Goal: Task Accomplishment & Management: Manage account settings

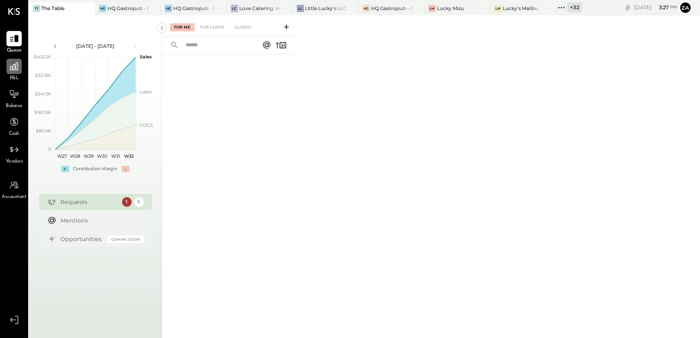
click at [17, 70] on icon at bounding box center [14, 66] width 10 height 10
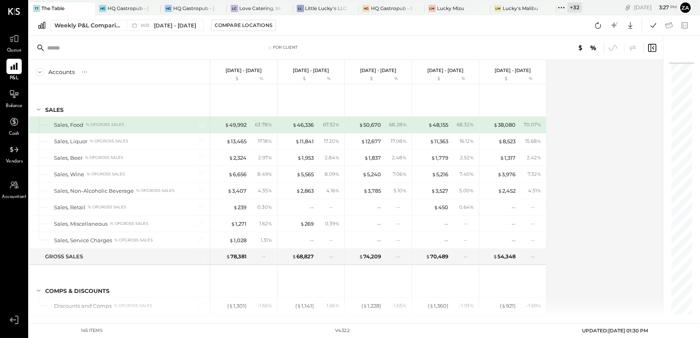
click at [636, 173] on div "Accounts S % GL Jul 30 - Aug 5, 2025 $ % Jul 23 - 29, 2025 $ % Jul 16 - 22, 202…" at bounding box center [346, 189] width 635 height 258
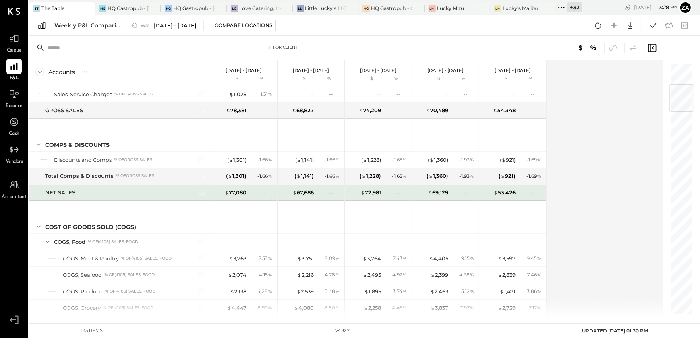
scroll to position [183, 0]
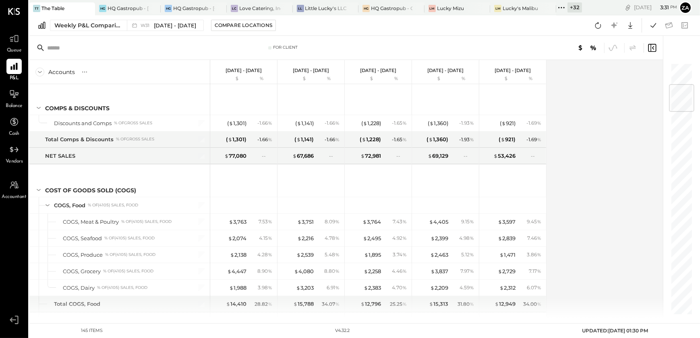
click at [580, 180] on div "Accounts S % GL Jul 30 - Aug 5, 2025 $ % Jul 23 - 29, 2025 $ % Jul 16 - 22, 202…" at bounding box center [346, 189] width 635 height 258
click at [581, 225] on div "Accounts S % GL Jul 30 - Aug 5, 2025 $ % Jul 23 - 29, 2025 $ % Jul 16 - 22, 202…" at bounding box center [346, 189] width 635 height 258
click at [602, 252] on div "Accounts S % GL Jul 30 - Aug 5, 2025 $ % Jul 23 - 29, 2025 $ % Jul 16 - 22, 202…" at bounding box center [346, 189] width 635 height 258
click at [656, 225] on div "Accounts S % GL Jul 30 - Aug 5, 2025 $ % Jul 23 - 29, 2025 $ % Jul 16 - 22, 202…" at bounding box center [346, 189] width 635 height 258
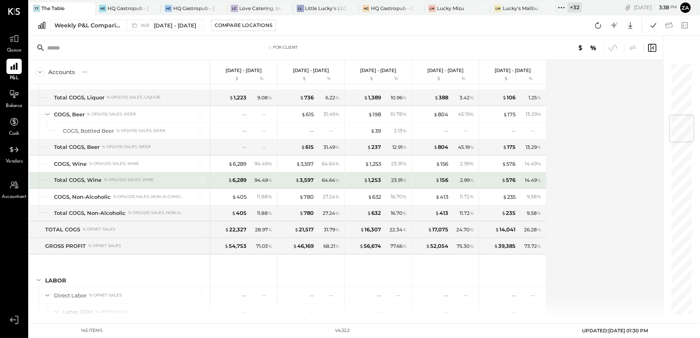
scroll to position [475, 0]
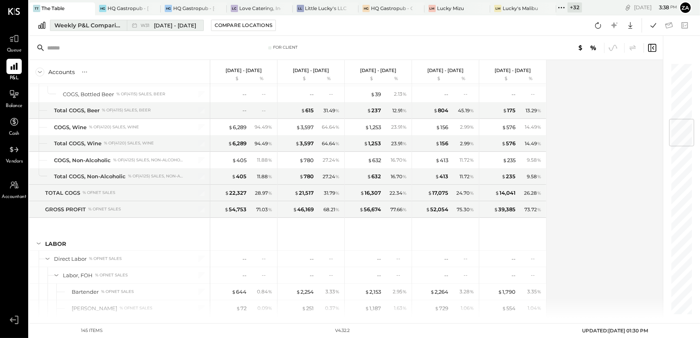
click at [78, 21] on div "Weekly P&L Comparison" at bounding box center [88, 25] width 68 height 8
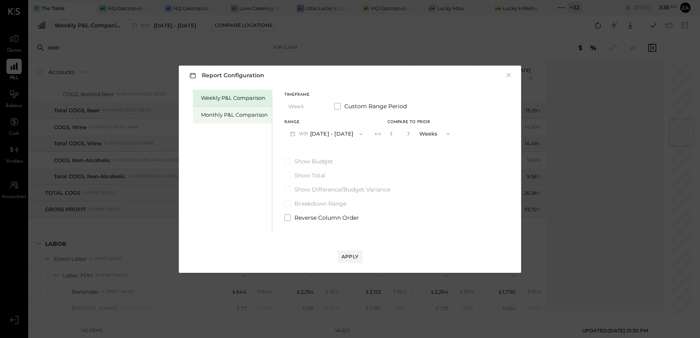
click at [238, 114] on div "Monthly P&L Comparison" at bounding box center [234, 115] width 67 height 8
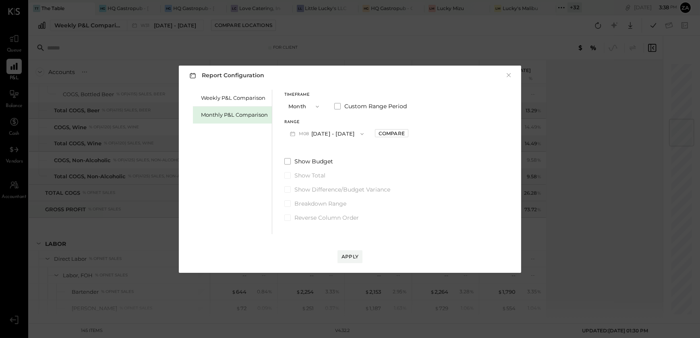
click at [360, 133] on icon "button" at bounding box center [362, 134] width 6 height 6
click at [320, 150] on span "Jul 1 - 31, 2025" at bounding box center [323, 151] width 38 height 7
click at [382, 133] on div "Compare" at bounding box center [391, 133] width 26 height 7
click at [408, 133] on icon "button" at bounding box center [409, 134] width 2 height 4
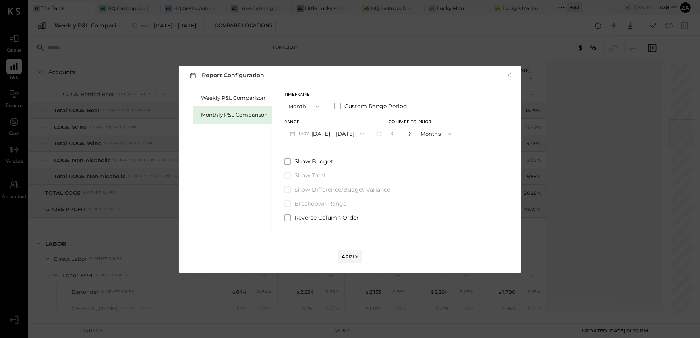
type input "*"
click at [354, 257] on div "Apply" at bounding box center [349, 256] width 17 height 7
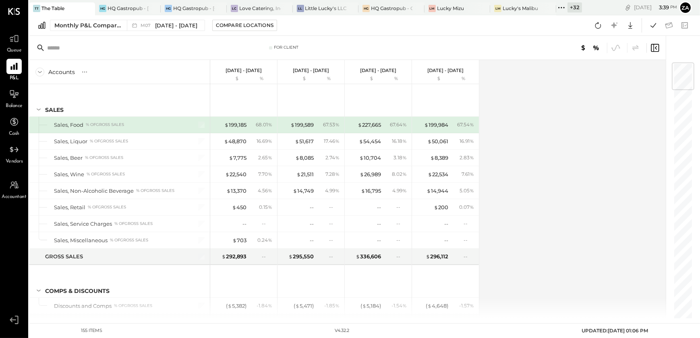
click at [534, 165] on div "Accounts S % GL Jul 1 - 31, 2025 $ % Jun 1 - 30, 2025 $ % May 1 - 31, 2025 $ % …" at bounding box center [348, 189] width 638 height 258
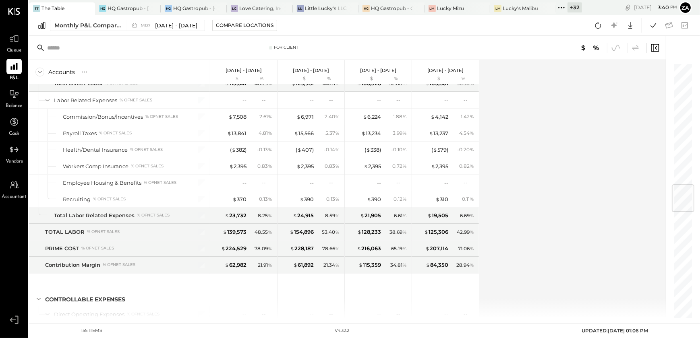
scroll to position [1024, 0]
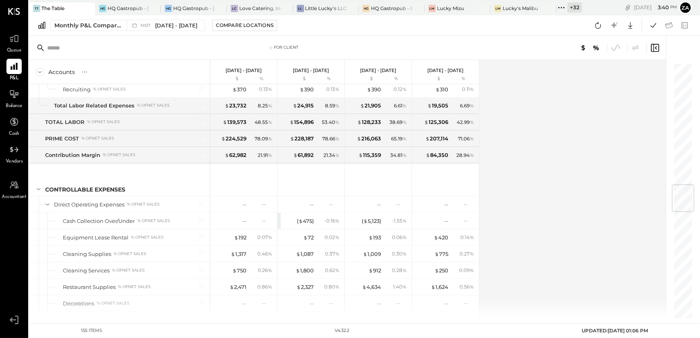
click at [523, 186] on div "Accounts S % GL Jul 1 - 31, 2025 $ % Jun 1 - 30, 2025 $ % May 1 - 31, 2025 $ % …" at bounding box center [348, 189] width 638 height 258
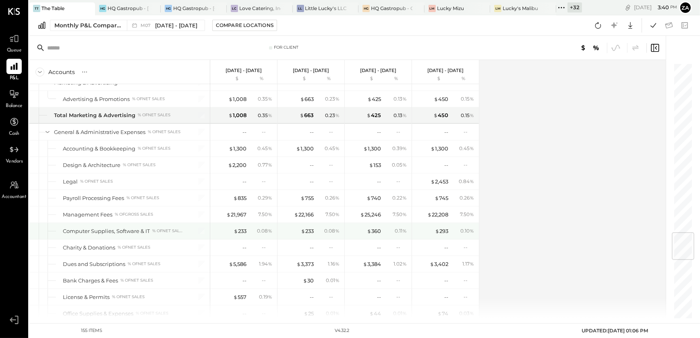
scroll to position [1463, 0]
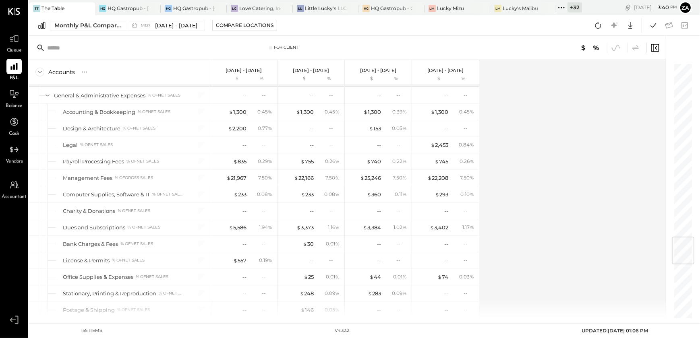
click at [562, 6] on icon at bounding box center [561, 7] width 10 height 10
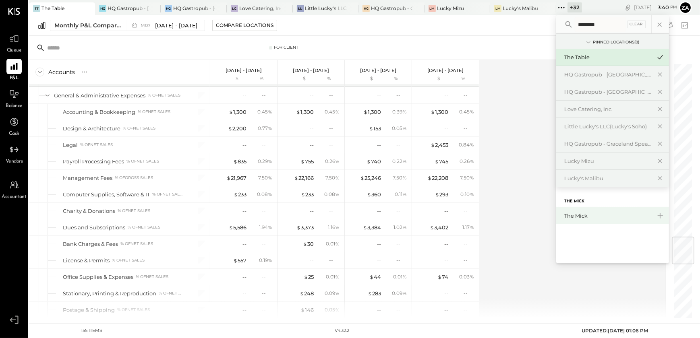
type input "********"
click at [577, 212] on div "The Mick" at bounding box center [607, 216] width 87 height 8
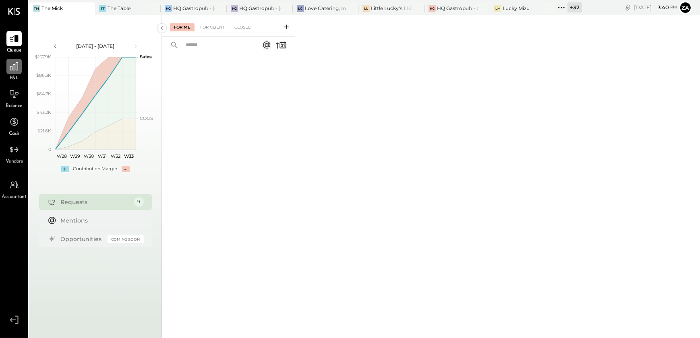
click at [16, 72] on div at bounding box center [13, 66] width 15 height 15
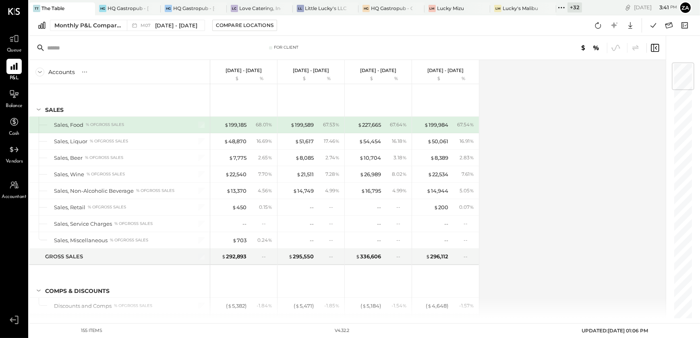
click at [562, 6] on icon at bounding box center [561, 7] width 10 height 10
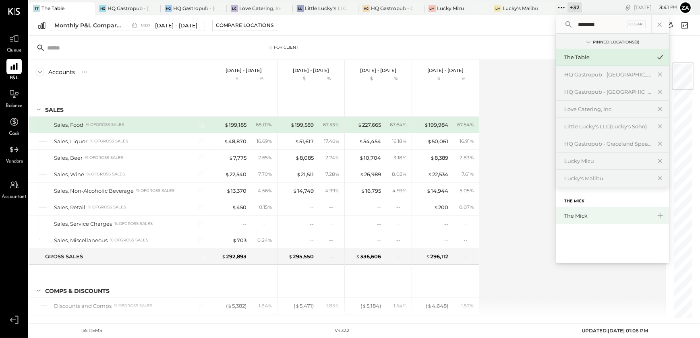
type input "********"
click at [582, 218] on div "The Mick" at bounding box center [607, 216] width 87 height 8
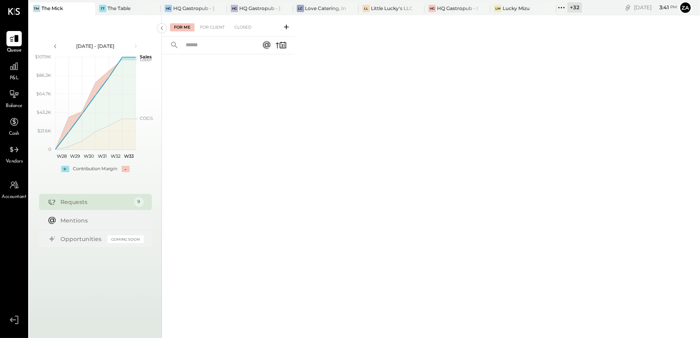
click at [5, 72] on div "P&L" at bounding box center [13, 70] width 23 height 23
click at [17, 71] on icon at bounding box center [14, 66] width 10 height 10
click at [11, 69] on icon at bounding box center [14, 66] width 10 height 10
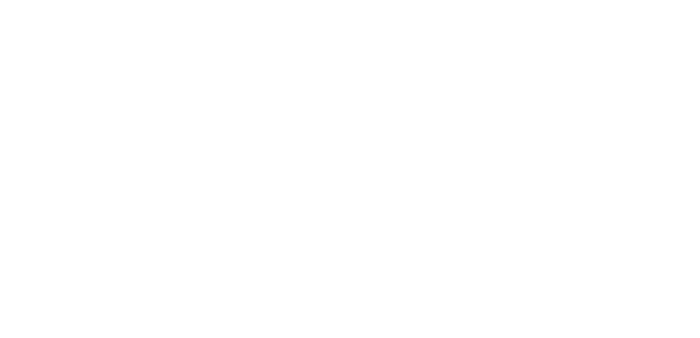
click at [423, 0] on html at bounding box center [350, 0] width 700 height 0
click at [425, 0] on html at bounding box center [350, 0] width 700 height 0
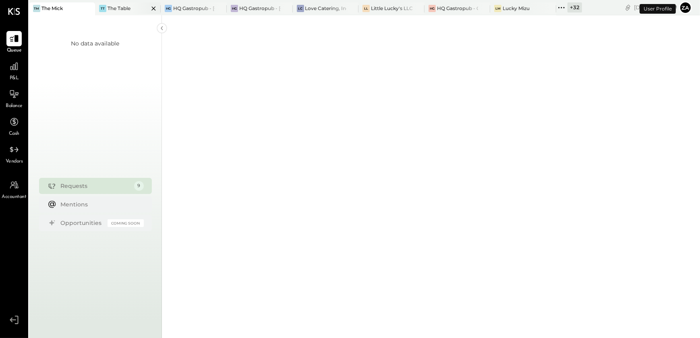
click at [132, 7] on div at bounding box center [146, 8] width 28 height 12
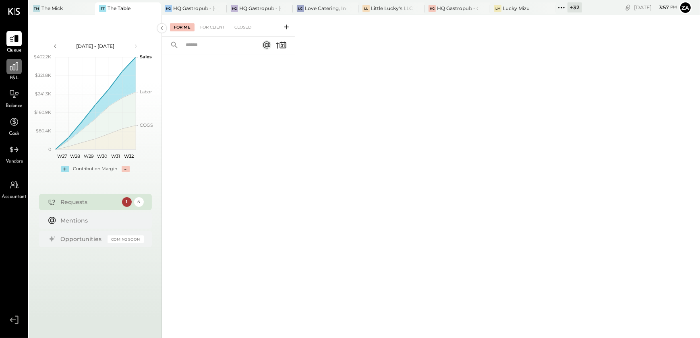
click at [9, 73] on div at bounding box center [13, 66] width 15 height 15
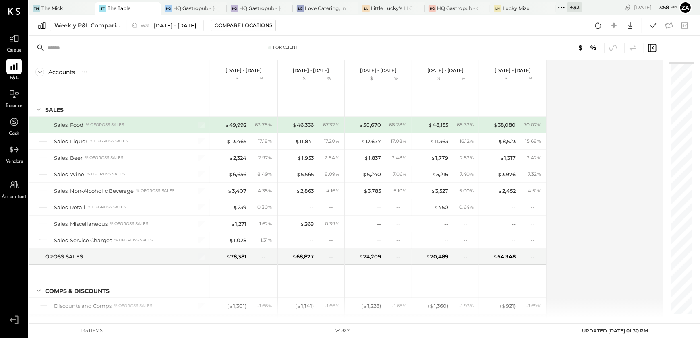
click at [608, 243] on div "Accounts S % GL Jul 30 - Aug 5, 2025 $ % Jul 23 - 29, 2025 $ % Jul 16 - 22, 202…" at bounding box center [346, 189] width 635 height 258
click at [584, 197] on div "Accounts S % GL Jul 30 - Aug 5, 2025 $ % Jul 23 - 29, 2025 $ % Jul 16 - 22, 202…" at bounding box center [346, 189] width 635 height 258
click at [55, 5] on div "The Mick" at bounding box center [51, 8] width 21 height 7
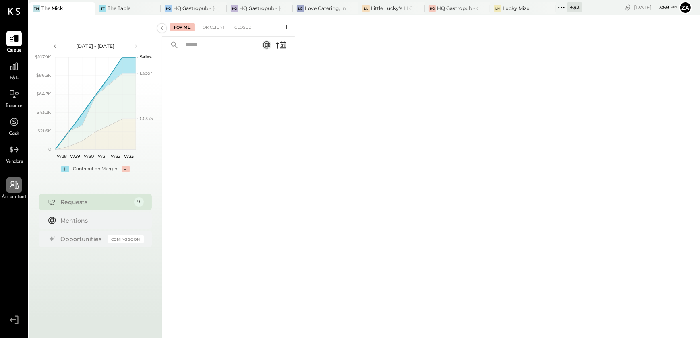
click at [14, 192] on div at bounding box center [13, 184] width 15 height 15
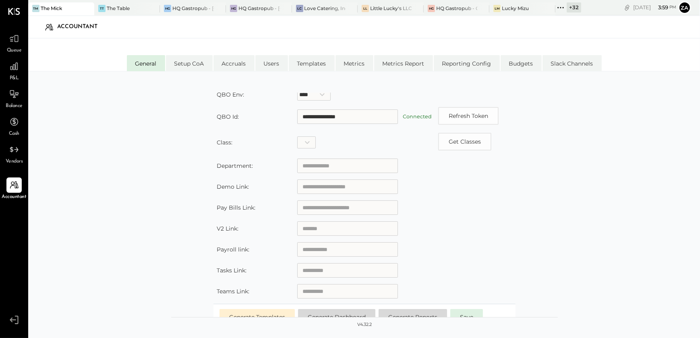
scroll to position [113, 0]
click at [484, 223] on table "**********" at bounding box center [364, 143] width 302 height 316
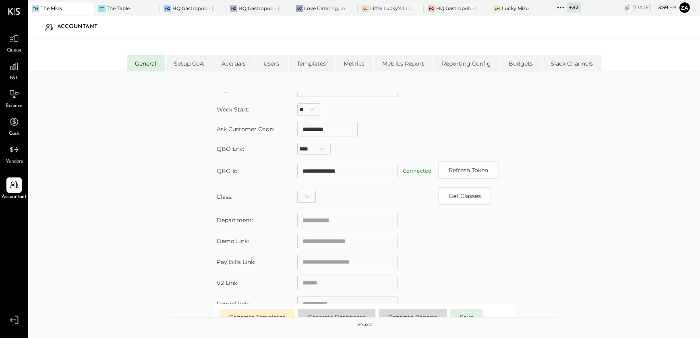
scroll to position [0, 0]
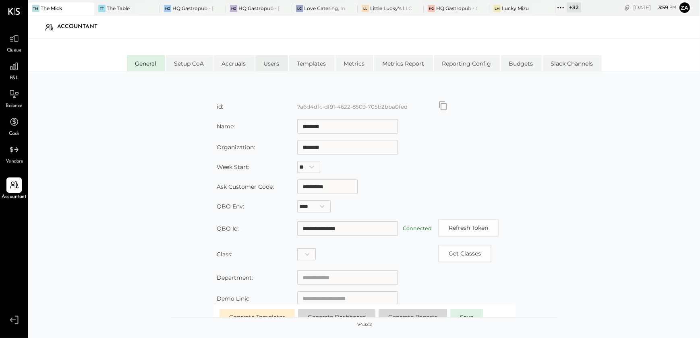
click at [279, 68] on li "Users" at bounding box center [271, 63] width 33 height 16
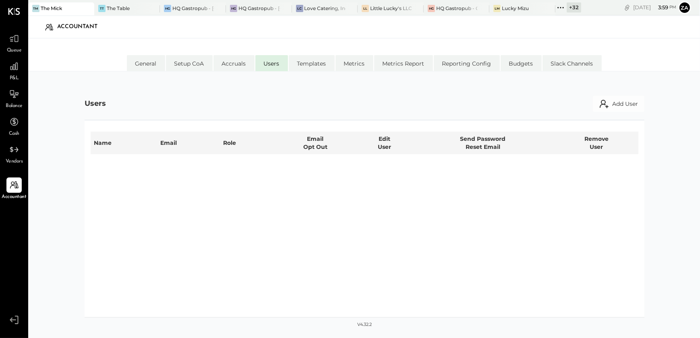
select select "**********"
select select "********"
select select "*****"
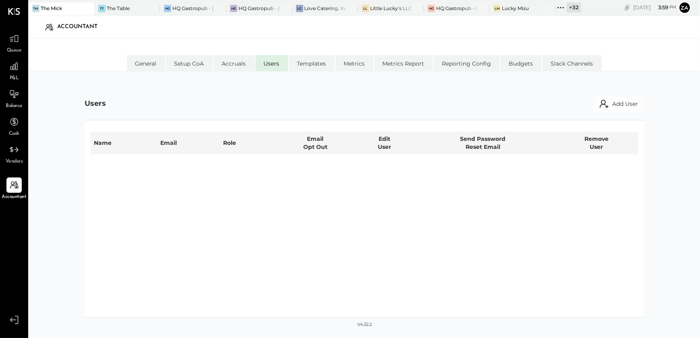
select select "*****"
select select "**********"
select select "*****"
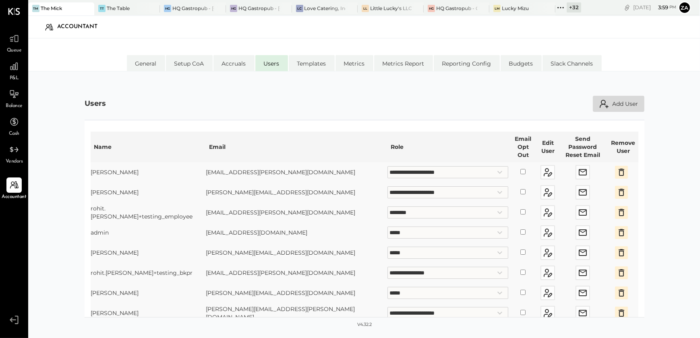
click at [628, 102] on button "Add User" at bounding box center [618, 104] width 52 height 16
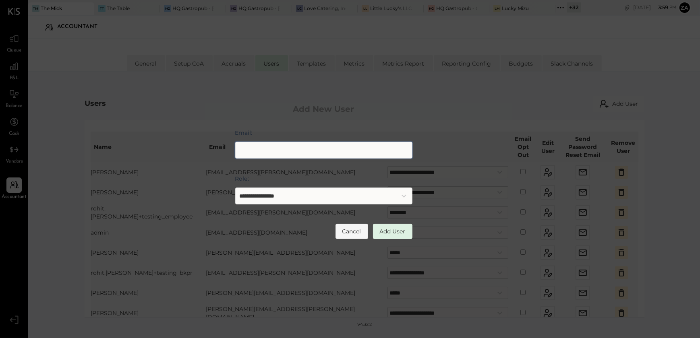
click at [272, 149] on input "Email:" at bounding box center [323, 150] width 177 height 17
type input "**********"
click at [401, 231] on button "Add User" at bounding box center [392, 231] width 39 height 15
click at [401, 231] on td "**********" at bounding box center [447, 233] width 121 height 20
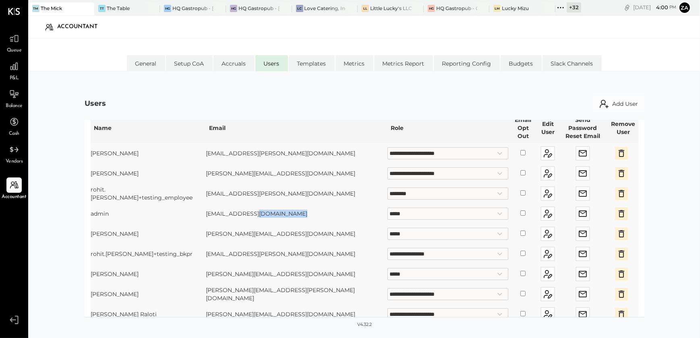
scroll to position [36, 0]
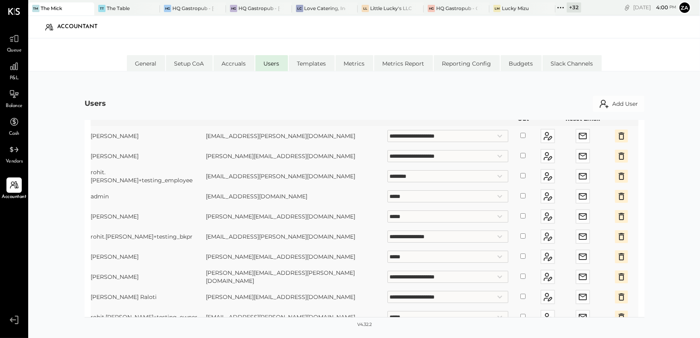
click at [273, 62] on li "Users" at bounding box center [271, 63] width 33 height 16
click at [196, 68] on li "Setup CoA" at bounding box center [189, 63] width 47 height 16
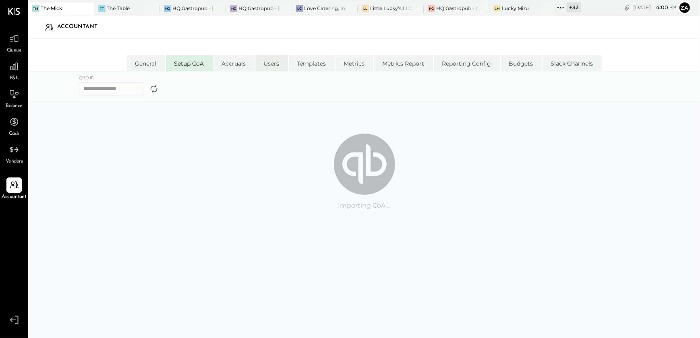
click at [266, 69] on li "Users" at bounding box center [271, 63] width 33 height 16
select select "**********"
select select "********"
select select "*****"
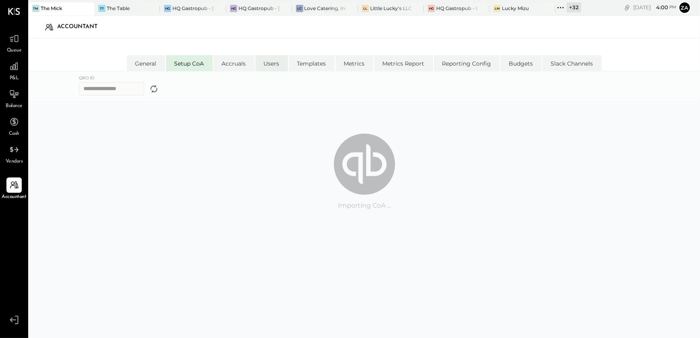
select select "*****"
select select "**********"
select select "*****"
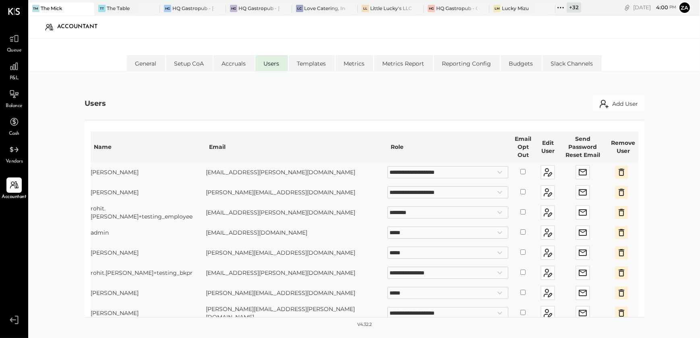
click at [15, 74] on div "P&L" at bounding box center [13, 70] width 15 height 23
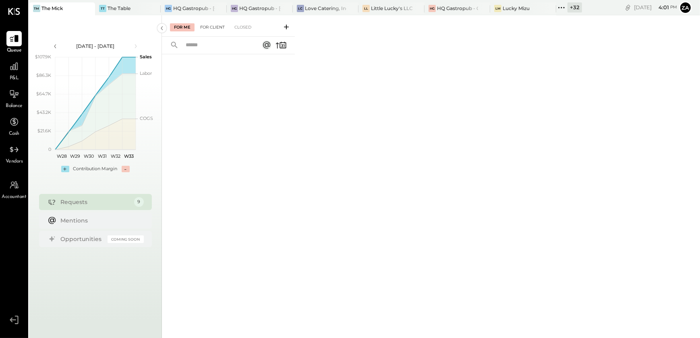
click at [219, 28] on div "For Client" at bounding box center [212, 27] width 33 height 8
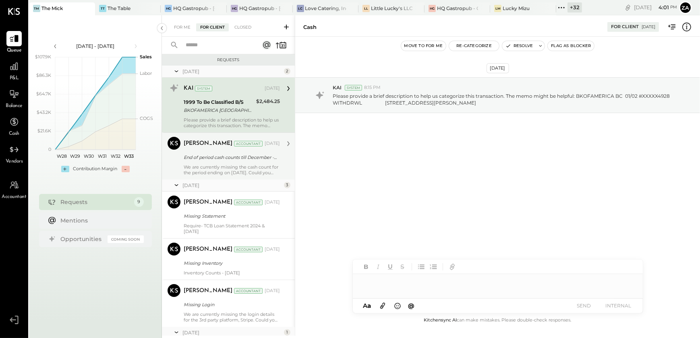
click at [250, 165] on div "We are currently missing the cash count for the period ending on June,30, 2025.…" at bounding box center [232, 169] width 96 height 11
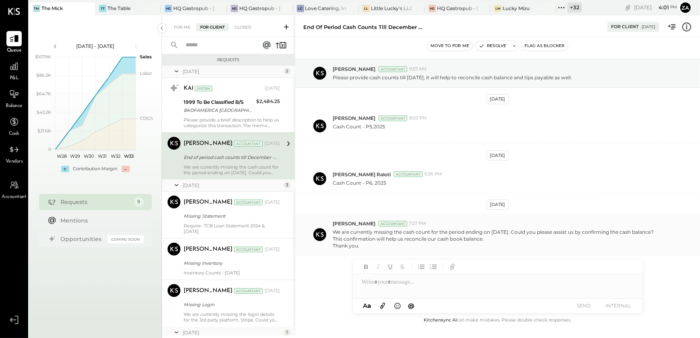
drag, startPoint x: 360, startPoint y: 245, endPoint x: 334, endPoint y: 234, distance: 28.0
click at [334, 234] on p "We are currently missing the cash count for the period ending on June,30, 2025.…" at bounding box center [493, 239] width 322 height 21
copy p "We are currently missing the cash count for the period ending on June,30, 2025.…"
click at [401, 283] on div at bounding box center [498, 282] width 290 height 16
paste div
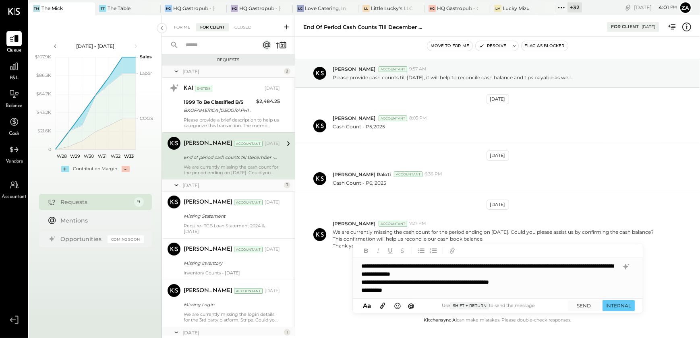
click at [572, 267] on div "**********" at bounding box center [498, 278] width 290 height 40
click at [571, 268] on div "**********" at bounding box center [498, 278] width 290 height 40
click at [577, 306] on button "SEND" at bounding box center [584, 305] width 32 height 11
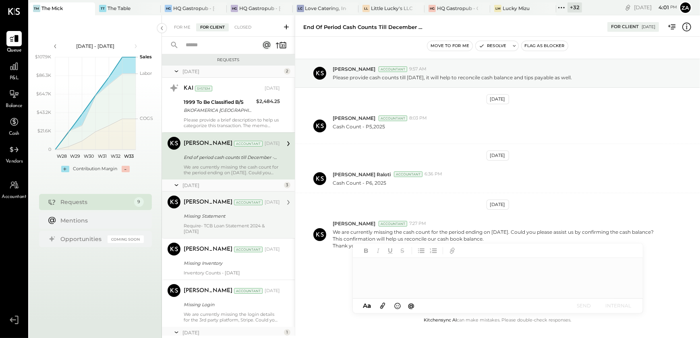
click at [225, 225] on div "Require- TCB Loan Statement 2024 & Jan 2025" at bounding box center [232, 228] width 96 height 11
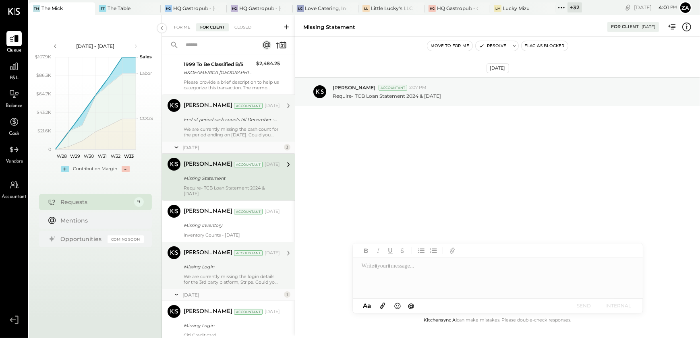
scroll to position [73, 0]
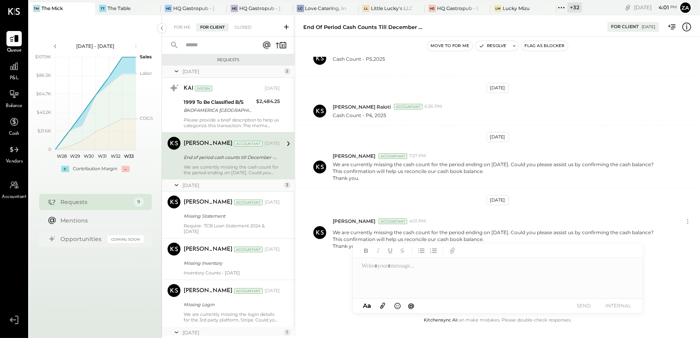
click at [220, 187] on div "February 25" at bounding box center [231, 185] width 99 height 7
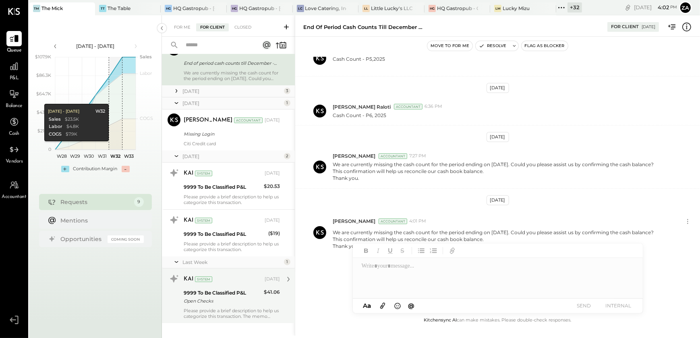
scroll to position [103, 0]
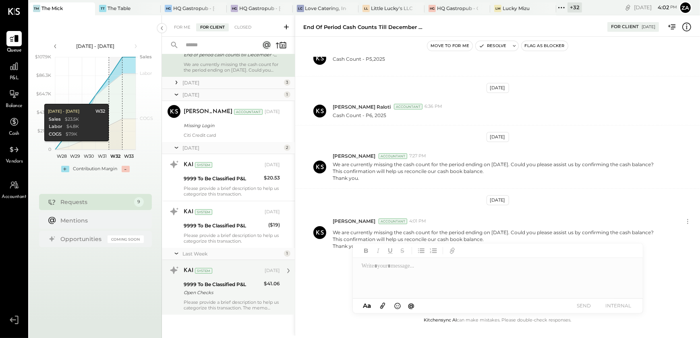
click at [238, 297] on div "KAI System Aug 10, 2025 9999 To Be Classified P&L Open Checks $41.06 Please pro…" at bounding box center [232, 287] width 96 height 47
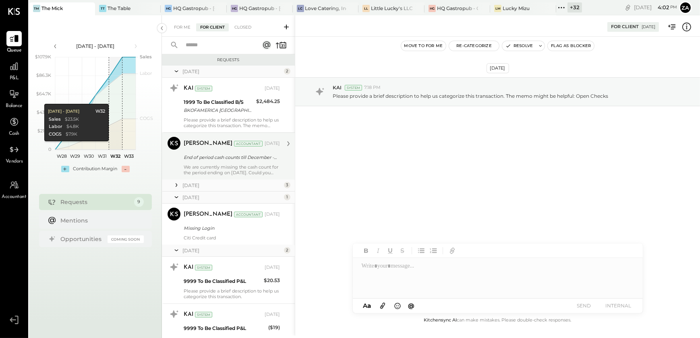
click at [236, 166] on div "We are currently missing the cash count for the period ending on July,31, 2025.…" at bounding box center [232, 169] width 96 height 11
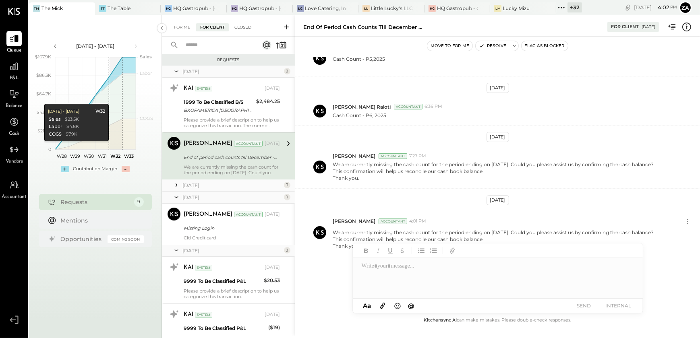
click at [241, 23] on div "Closed" at bounding box center [242, 27] width 25 height 8
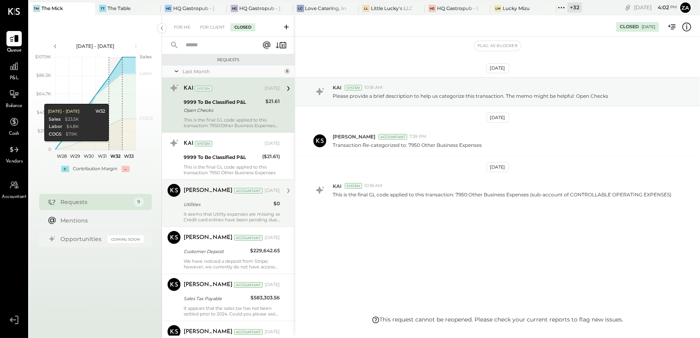
scroll to position [36, 0]
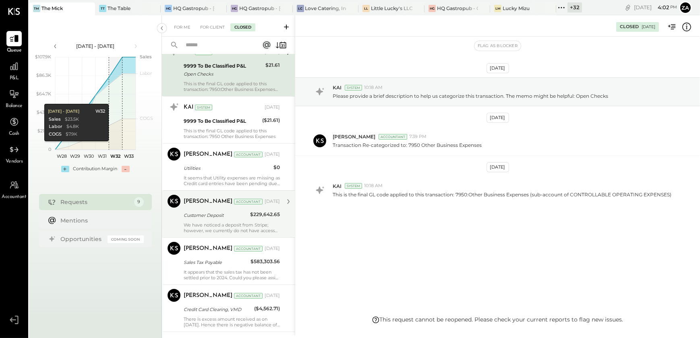
click at [235, 213] on div "Customer Deposit" at bounding box center [216, 215] width 64 height 8
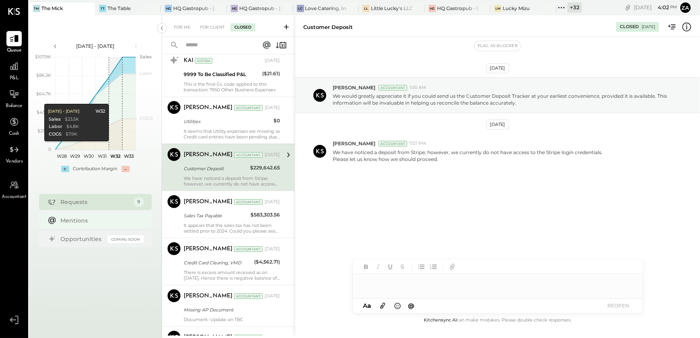
scroll to position [109, 0]
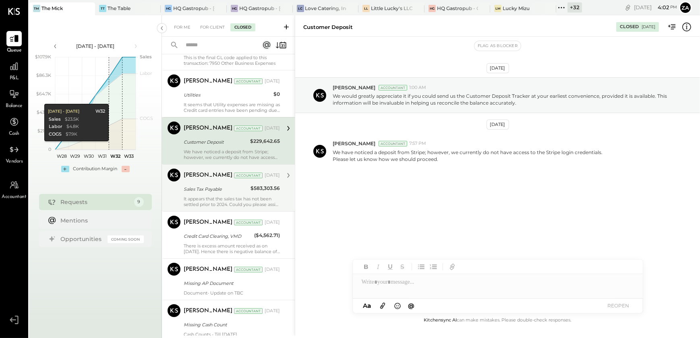
click at [225, 195] on div "Zankhana Vyas Accountant Jul 25, 2025 Sales Tax Payable $583,303.56 It appears …" at bounding box center [232, 188] width 96 height 39
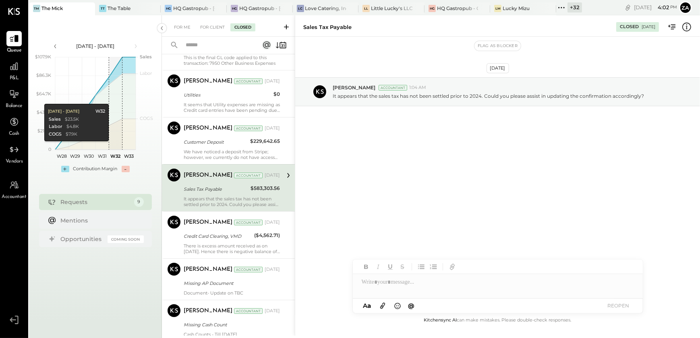
click at [673, 25] on icon at bounding box center [672, 27] width 10 height 10
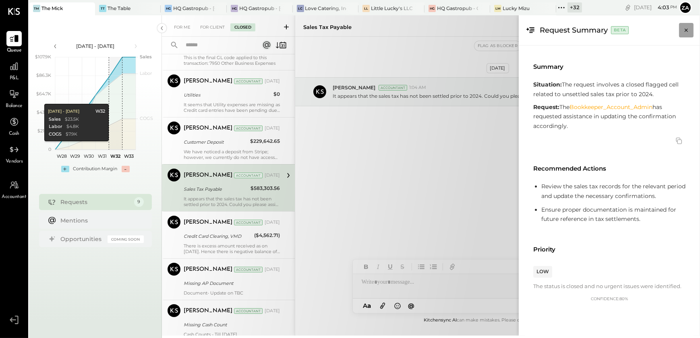
click at [690, 29] on button "Close panel" at bounding box center [686, 30] width 14 height 14
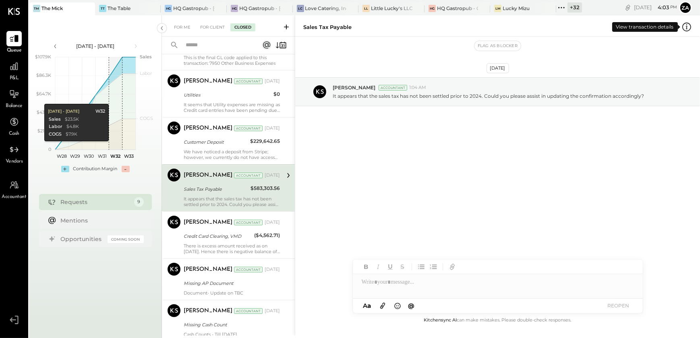
click at [687, 25] on icon at bounding box center [686, 27] width 10 height 10
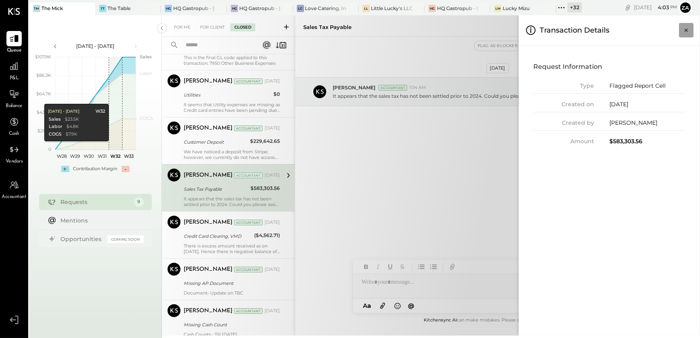
click at [691, 29] on button "Close panel" at bounding box center [686, 30] width 14 height 14
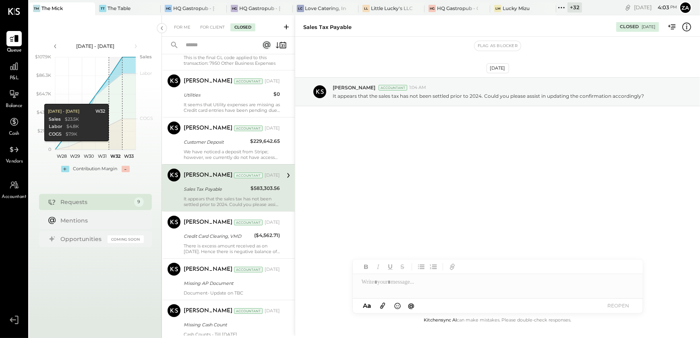
click at [535, 162] on div "May 10th, 2025 Zankhana Vyas Accountant 1:04 AM It appears that the sales tax h…" at bounding box center [497, 112] width 405 height 110
click at [646, 23] on div "Closed 09/05/2025" at bounding box center [637, 27] width 43 height 10
click at [643, 24] on div "09/05/2025" at bounding box center [648, 27] width 14 height 6
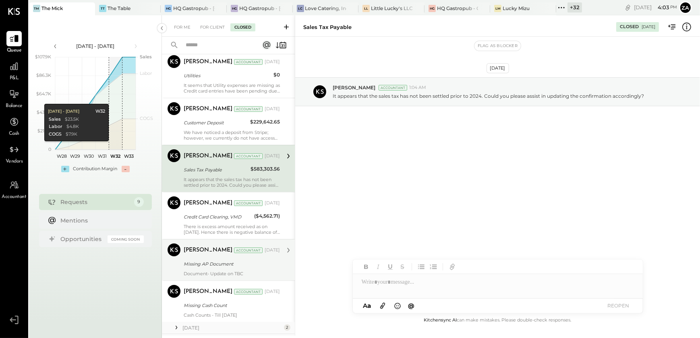
scroll to position [146, 0]
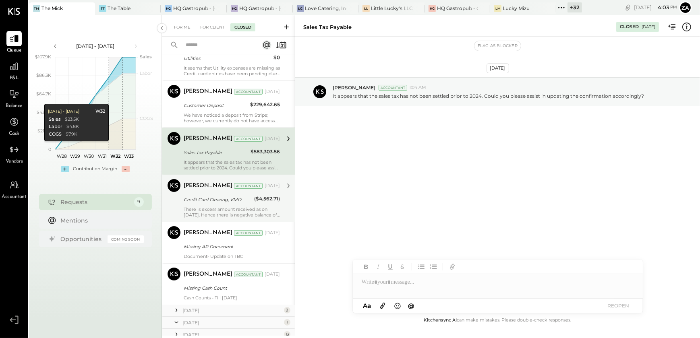
click at [231, 207] on div "There is excess amount received as on 03/31/2025. Hence there is negative balan…" at bounding box center [232, 211] width 96 height 11
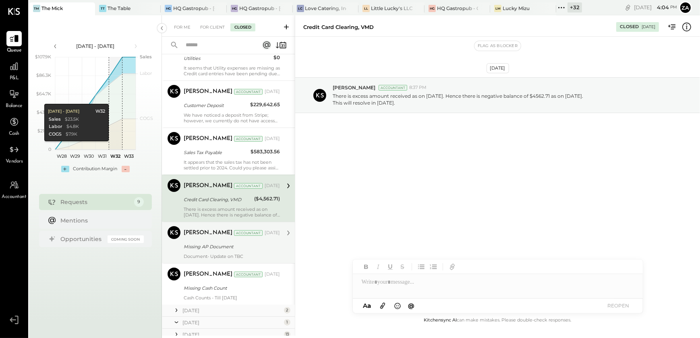
scroll to position [183, 0]
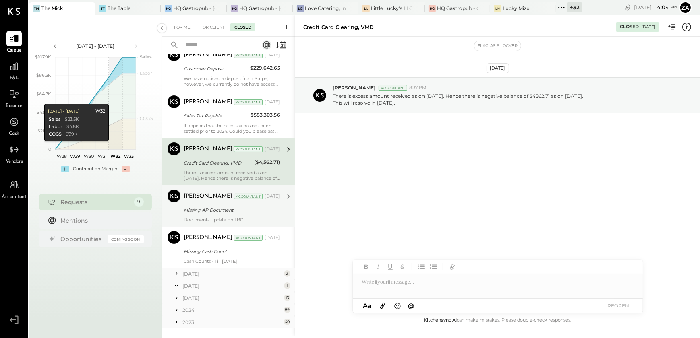
click at [210, 220] on div "Document- Update on TBC" at bounding box center [232, 220] width 96 height 6
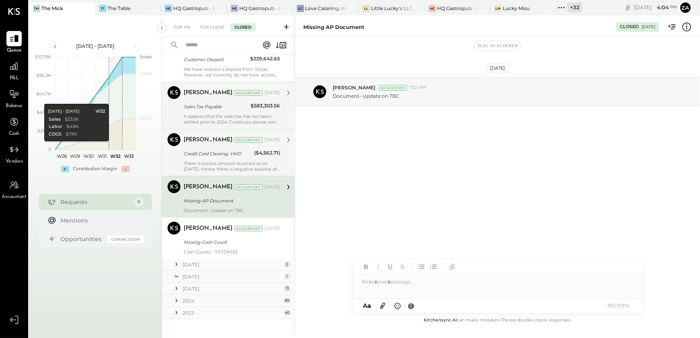
scroll to position [196, 0]
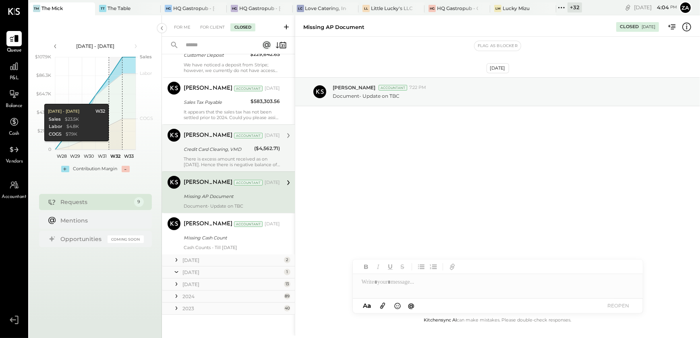
click at [175, 258] on icon at bounding box center [176, 260] width 8 height 8
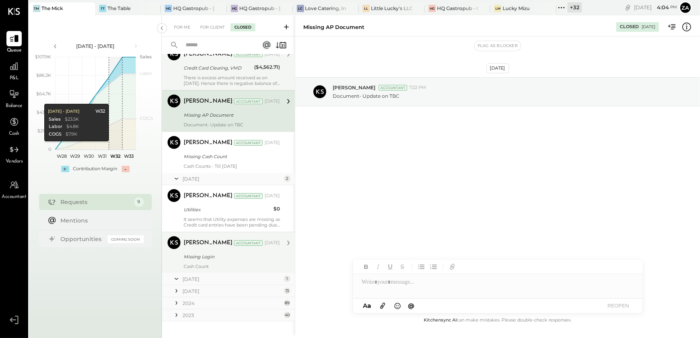
scroll to position [285, 0]
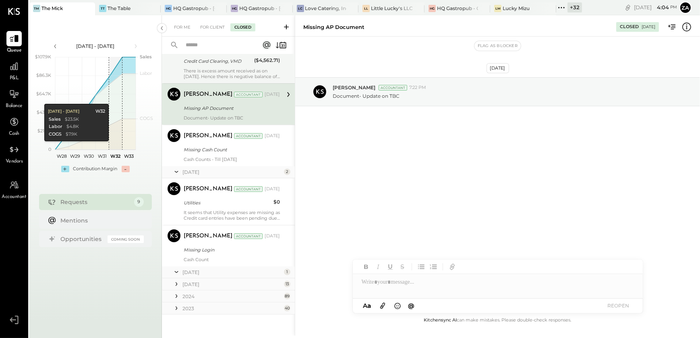
click at [175, 271] on icon at bounding box center [176, 272] width 8 height 20
click at [221, 301] on div "Missing Login" at bounding box center [231, 303] width 94 height 8
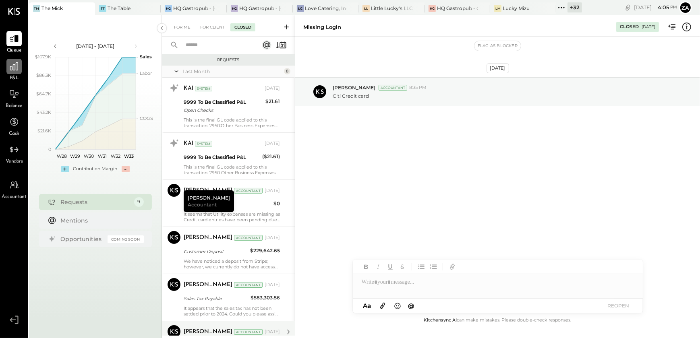
click at [12, 72] on div at bounding box center [13, 66] width 15 height 15
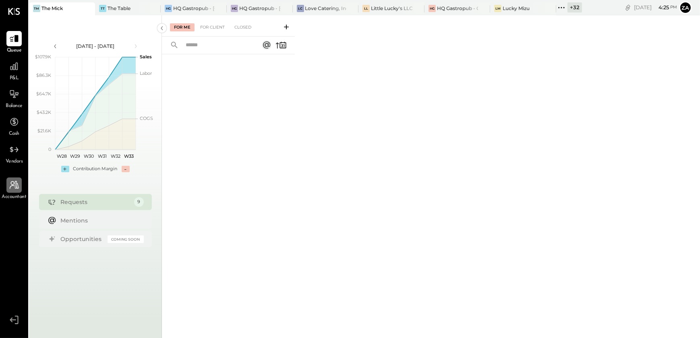
click at [14, 185] on icon at bounding box center [14, 185] width 10 height 10
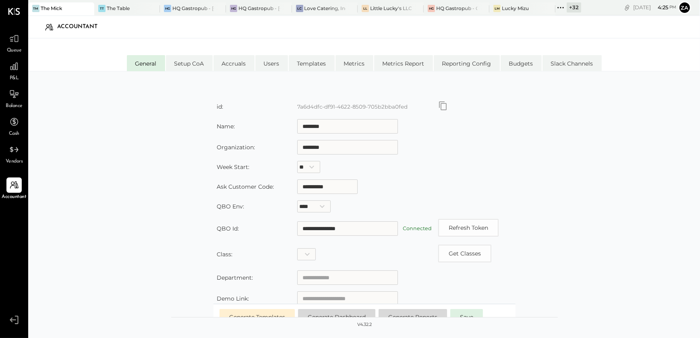
click at [12, 8] on icon at bounding box center [14, 11] width 12 height 7
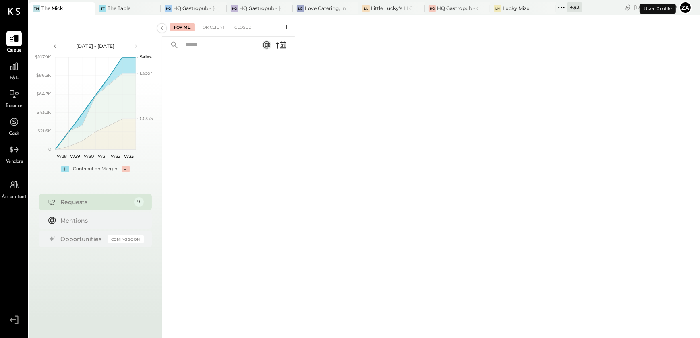
click at [688, 8] on button "Za" at bounding box center [685, 7] width 13 height 13
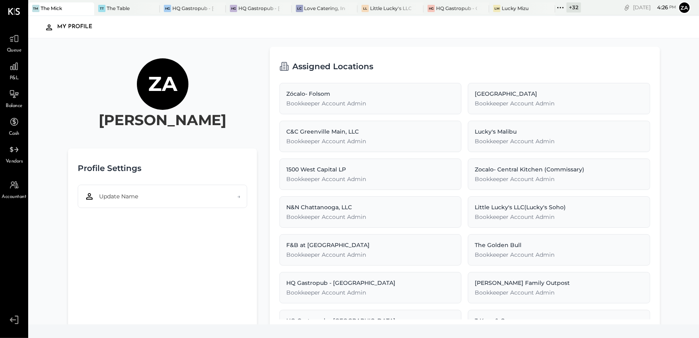
click at [13, 7] on div at bounding box center [14, 11] width 12 height 23
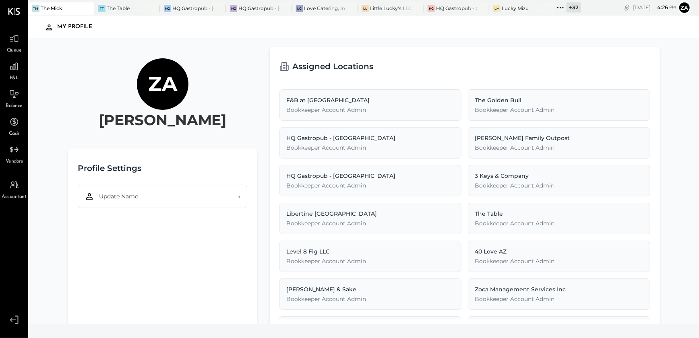
scroll to position [183, 0]
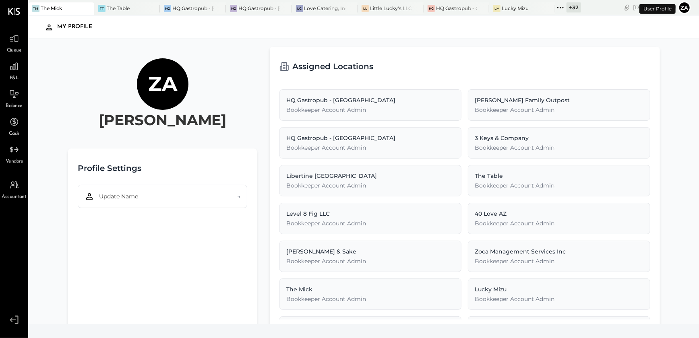
click at [685, 10] on button "Za" at bounding box center [684, 7] width 13 height 13
